Goal: Task Accomplishment & Management: Use online tool/utility

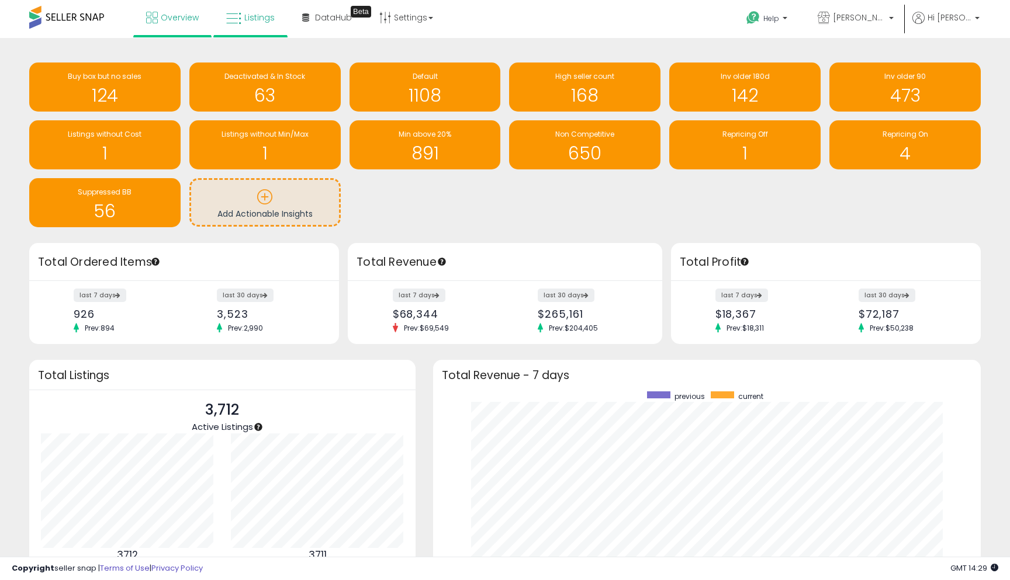
click at [262, 23] on link "Listings" at bounding box center [250, 17] width 66 height 35
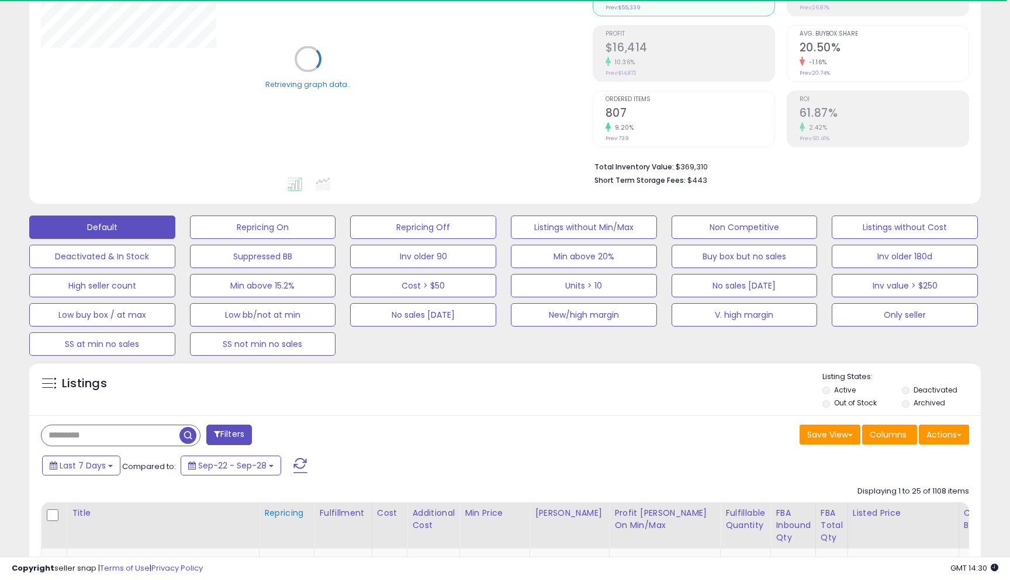
scroll to position [154, 0]
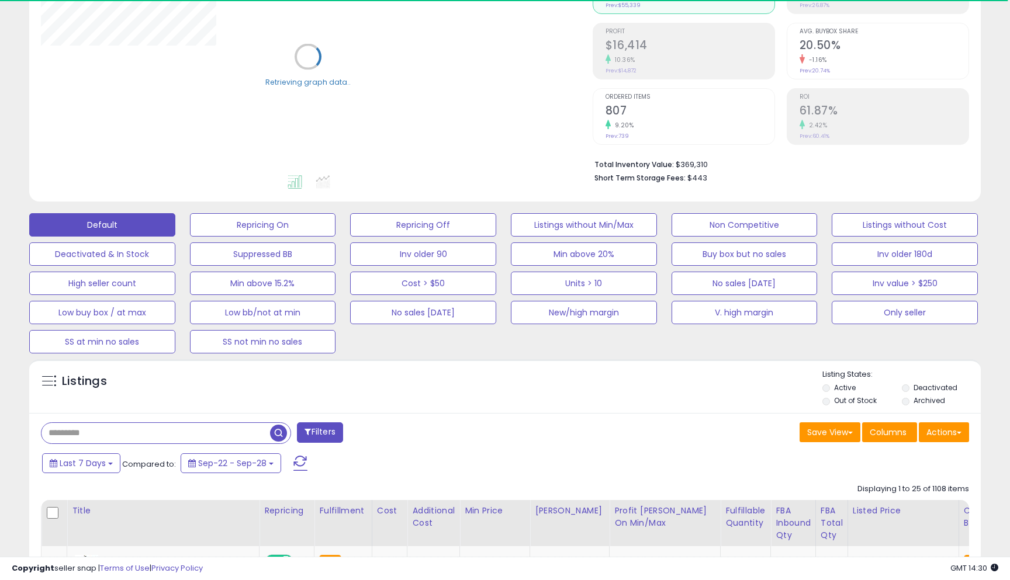
click at [137, 431] on input "text" at bounding box center [156, 433] width 229 height 20
click at [136, 431] on input "text" at bounding box center [156, 433] width 229 height 20
paste input "**********"
type input "**********"
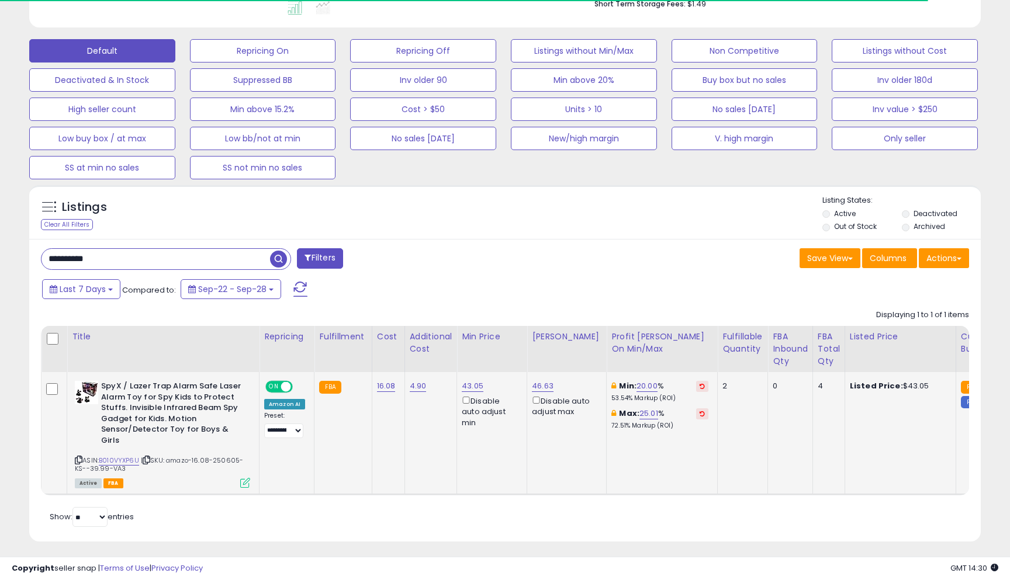
scroll to position [328, 0]
drag, startPoint x: 621, startPoint y: 383, endPoint x: 634, endPoint y: 387, distance: 13.3
click at [624, 384] on b "Min:" at bounding box center [628, 386] width 18 height 11
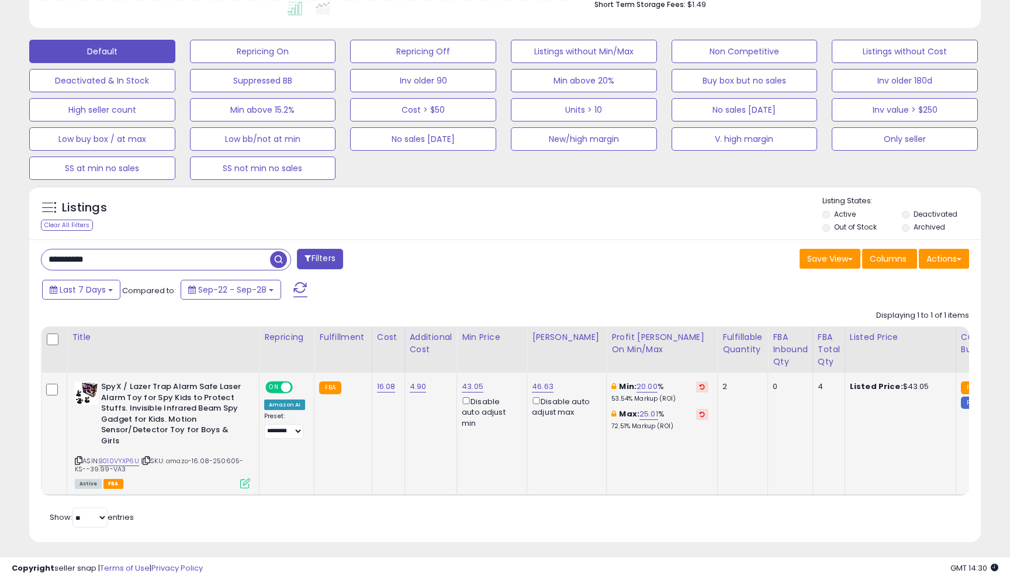
click at [640, 387] on link "20.00" at bounding box center [647, 387] width 21 height 12
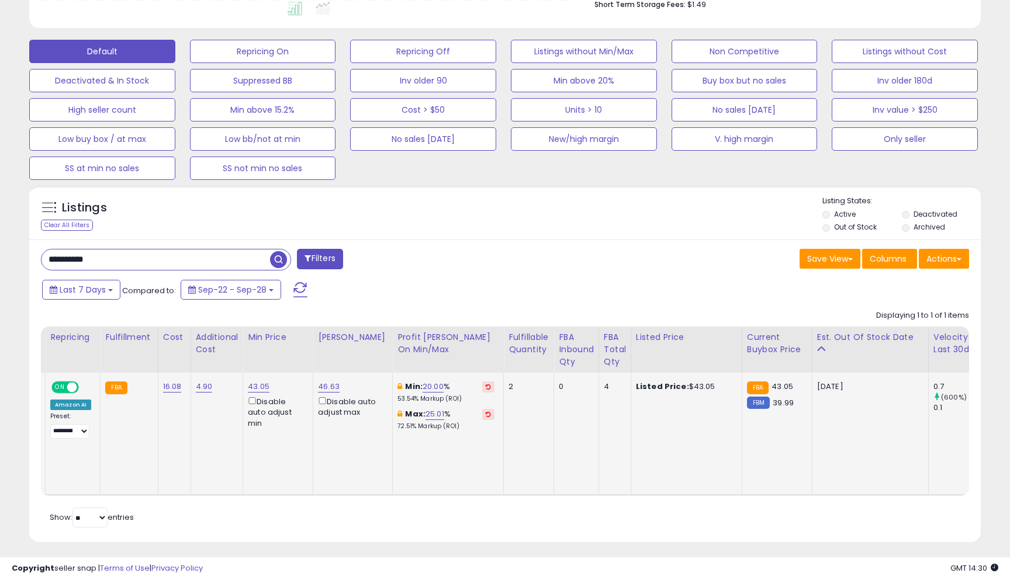
scroll to position [0, 0]
